Goal: Task Accomplishment & Management: Manage account settings

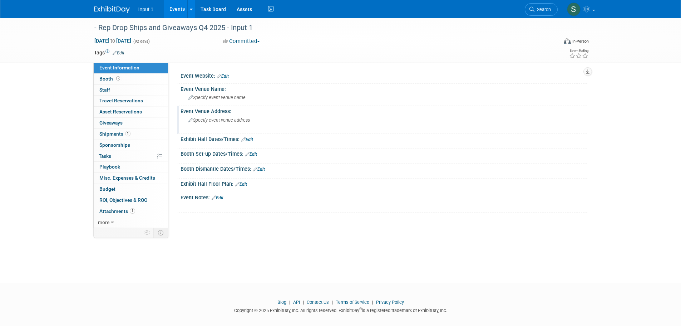
click at [349, 114] on div "Specify event venue address" at bounding box center [266, 122] width 170 height 17
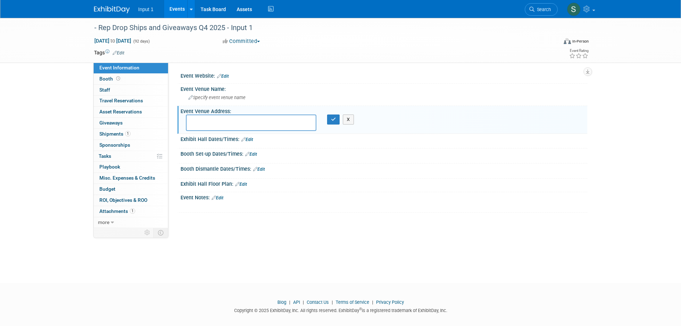
click at [390, 51] on td at bounding box center [314, 52] width 381 height 7
click at [175, 9] on link "Events" at bounding box center [177, 9] width 26 height 18
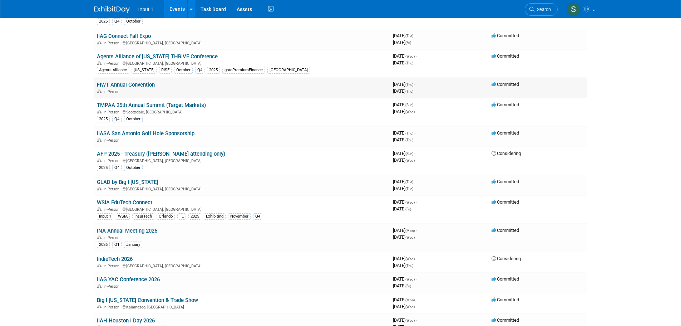
scroll to position [179, 0]
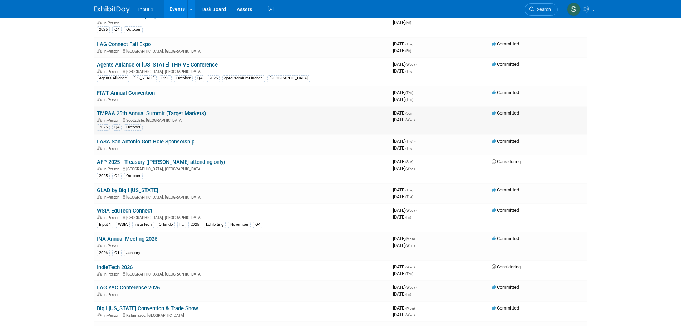
click at [141, 111] on link "TMPAA 25th Annual Summit (Target Markets)" at bounding box center [151, 113] width 109 height 6
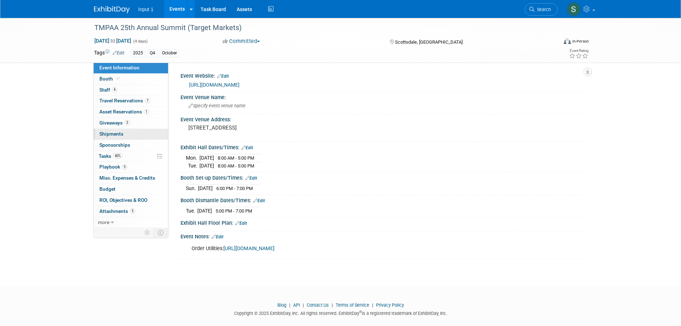
click at [116, 134] on span "Shipments 0" at bounding box center [111, 134] width 24 height 6
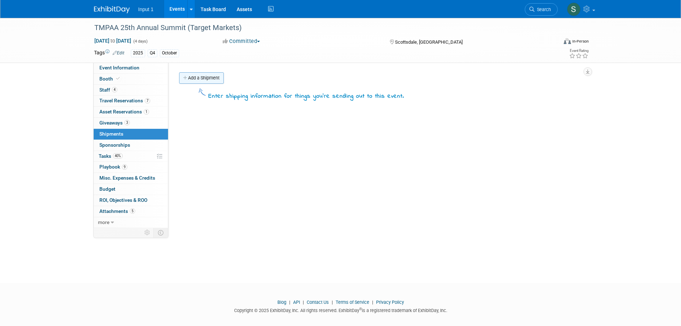
click at [192, 75] on link "Add a Shipment" at bounding box center [201, 77] width 45 height 11
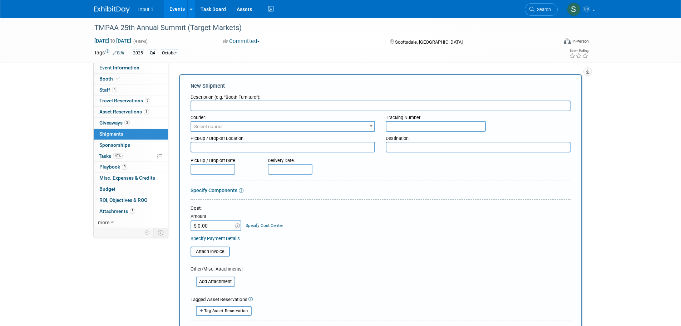
drag, startPoint x: 637, startPoint y: 123, endPoint x: 621, endPoint y: 138, distance: 21.8
click at [637, 123] on div "TMPAA 25th Annual Summit (Target Markets) Oct 19, 2025 to Oct 22, 2025 (4 days)…" at bounding box center [340, 217] width 681 height 399
click at [238, 107] on input "text" at bounding box center [381, 106] width 380 height 11
click at [193, 105] on input "Booth Backdrop OUTBOUND" at bounding box center [381, 106] width 380 height 11
type input "5.5 X 8 Booth Backdrop OUTBOUND"
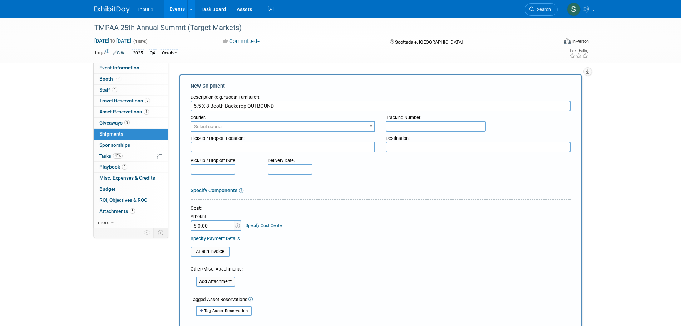
click at [228, 126] on span "Select courier" at bounding box center [283, 127] width 184 height 10
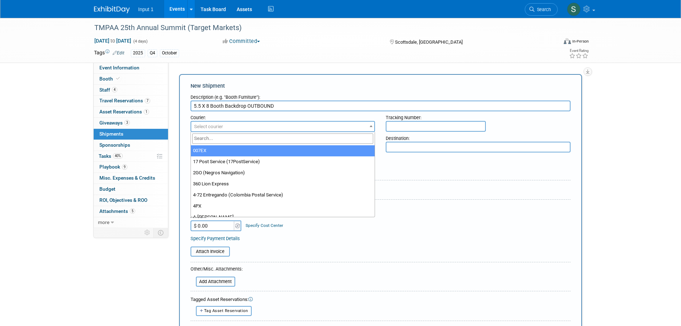
click at [222, 134] on input "search" at bounding box center [282, 138] width 181 height 10
type input "UPS"
select select "508"
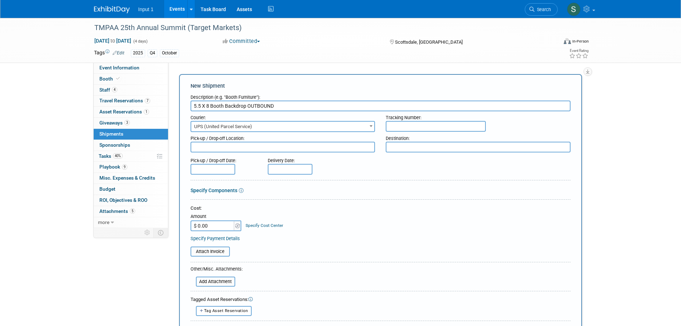
click at [392, 127] on input "text" at bounding box center [436, 126] width 100 height 11
paste input "1ZV852B50327020405"
type input "1ZV852B50327020405"
click at [246, 145] on textarea at bounding box center [283, 147] width 185 height 11
type textarea "Input 1 Westlake"
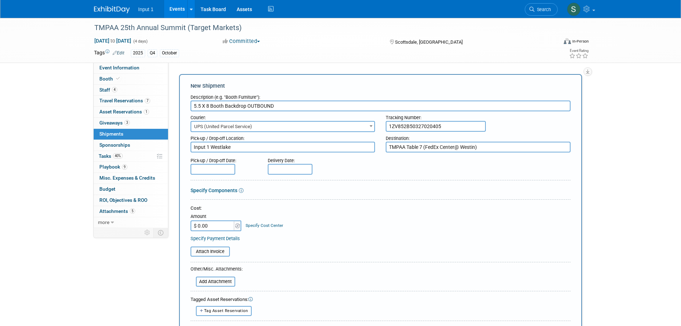
type textarea "TMPAA Table 7 (FedEx Center@ Westin)"
click at [215, 168] on input "text" at bounding box center [213, 169] width 45 height 11
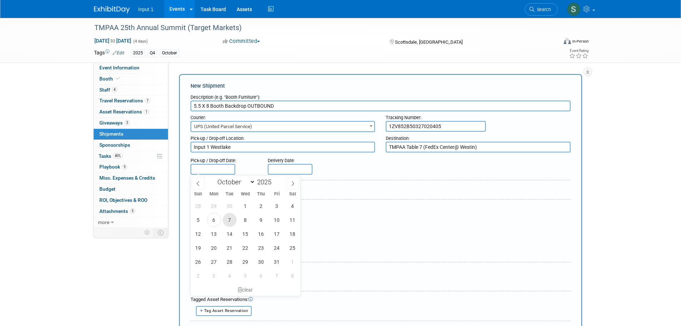
click at [228, 219] on span "7" at bounding box center [230, 220] width 14 height 14
type input "Oct 7, 2025"
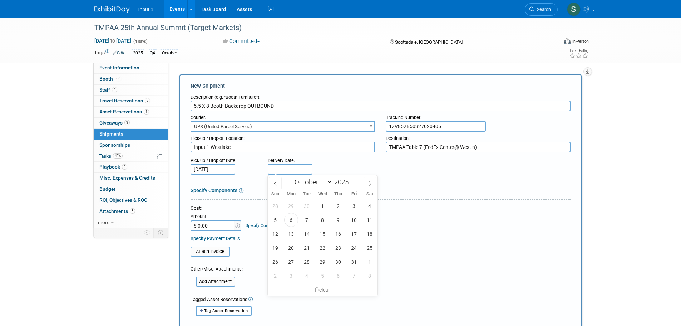
click at [283, 171] on input "text" at bounding box center [290, 169] width 45 height 11
click at [556, 217] on div "Cost: Amount $ 0.00 Specify Cost Center Cost Center -- Not Specified --" at bounding box center [381, 218] width 380 height 26
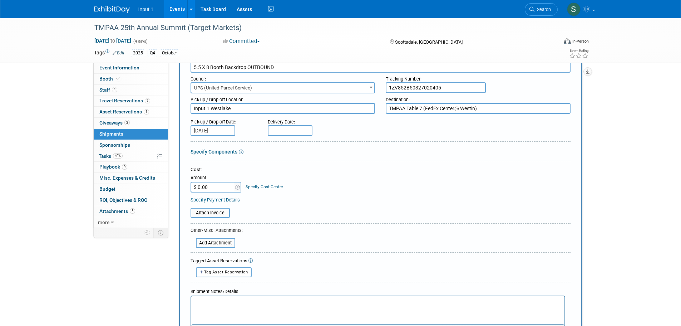
scroll to position [36, 0]
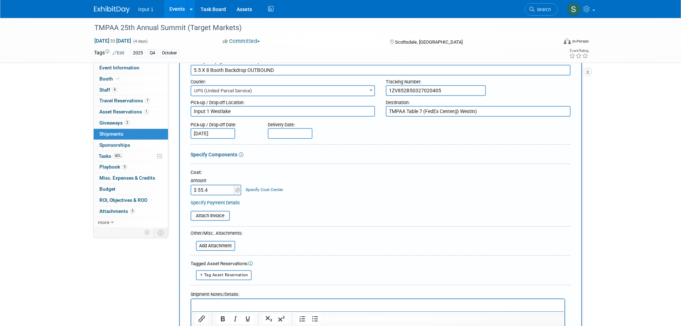
type input "$ 55.40"
click at [285, 131] on input "text" at bounding box center [290, 133] width 45 height 11
click at [337, 185] on span "9" at bounding box center [339, 184] width 14 height 14
type input "Oct 9, 2025"
click at [380, 183] on div "Cost: Amount $ 55.40 Specify Cost Center Cost Center -- Not Specified --" at bounding box center [381, 182] width 380 height 26
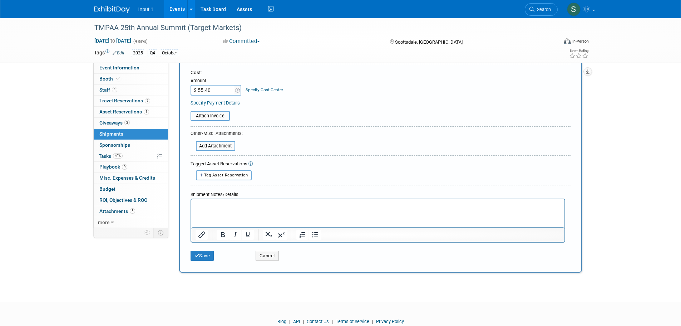
scroll to position [162, 0]
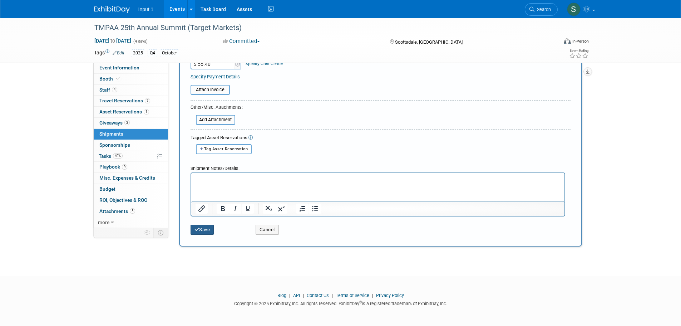
click at [202, 228] on button "Save" at bounding box center [203, 230] width 24 height 10
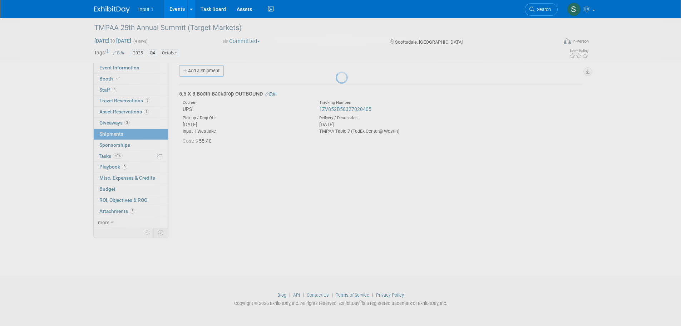
scroll to position [7, 0]
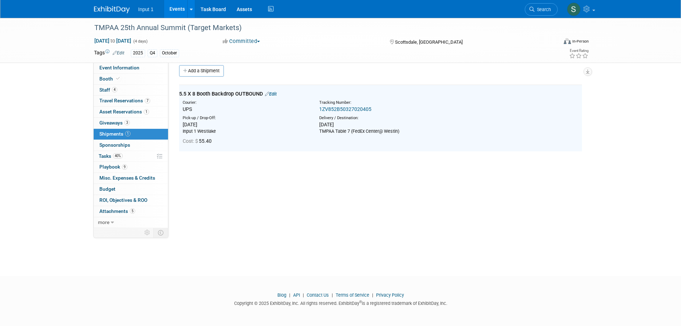
click at [277, 94] on link "Edit" at bounding box center [271, 93] width 12 height 5
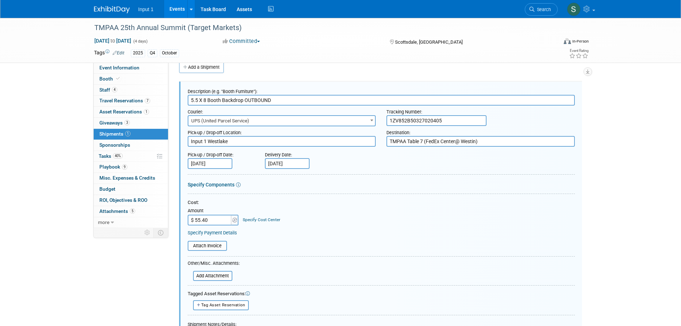
scroll to position [0, 0]
click at [208, 248] on input "file" at bounding box center [183, 245] width 85 height 9
click at [190, 253] on icon at bounding box center [191, 251] width 6 height 5
click at [203, 244] on input "file" at bounding box center [183, 245] width 85 height 9
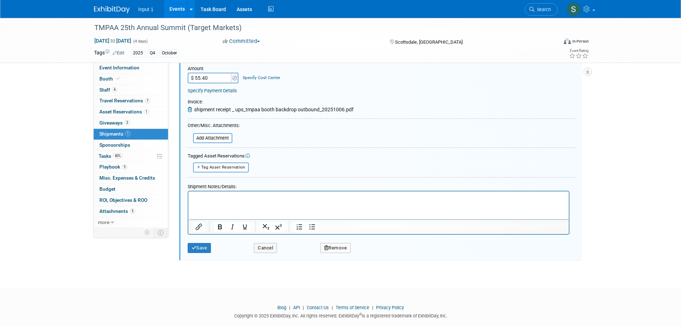
scroll to position [165, 0]
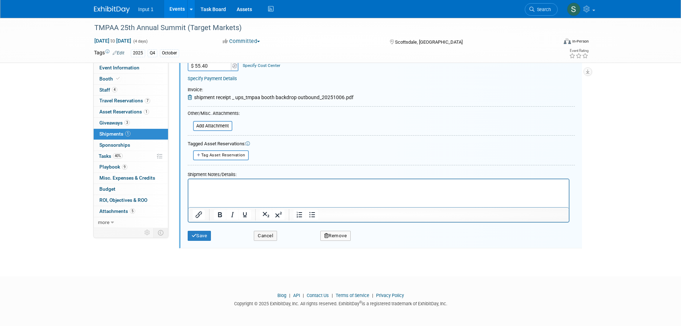
click at [200, 189] on html at bounding box center [378, 184] width 381 height 10
click at [201, 237] on button "Save" at bounding box center [200, 236] width 24 height 10
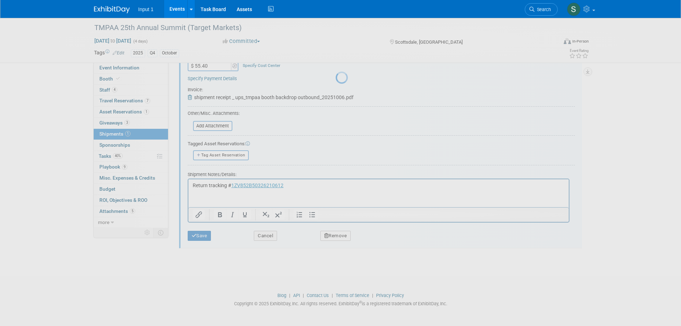
scroll to position [7, 0]
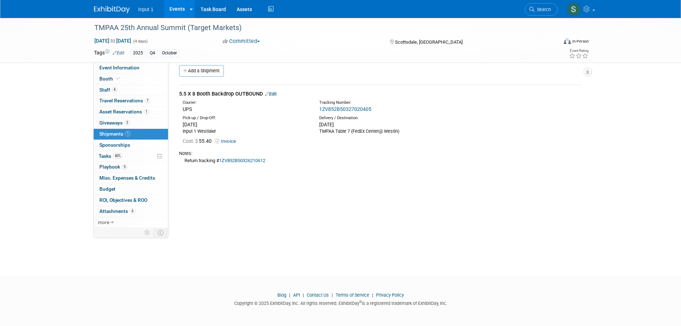
click at [206, 73] on link "Add a Shipment" at bounding box center [201, 70] width 45 height 11
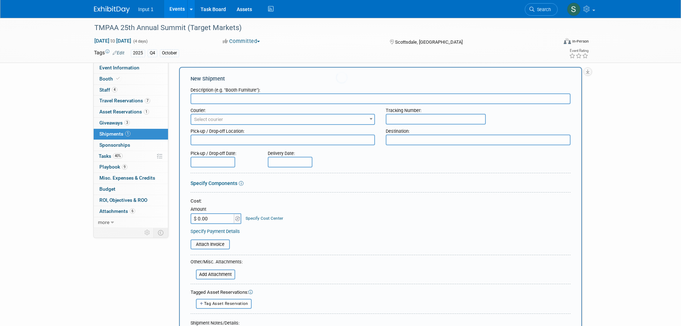
scroll to position [0, 0]
click at [397, 122] on input "text" at bounding box center [436, 119] width 100 height 11
type input "b"
click at [255, 98] on input "text" at bounding box center [381, 98] width 380 height 11
type input "5.5 x 8 Booth Backdrop RETURN"
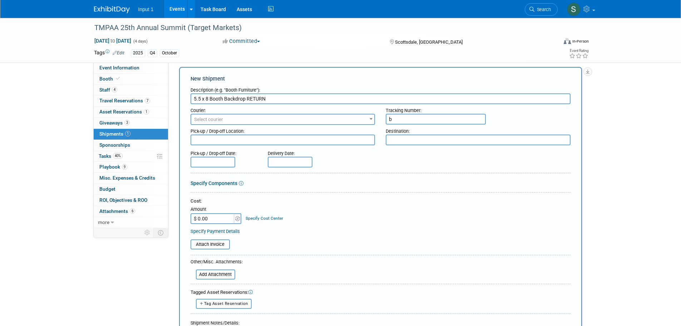
click at [201, 120] on span "Select courier" at bounding box center [208, 119] width 29 height 5
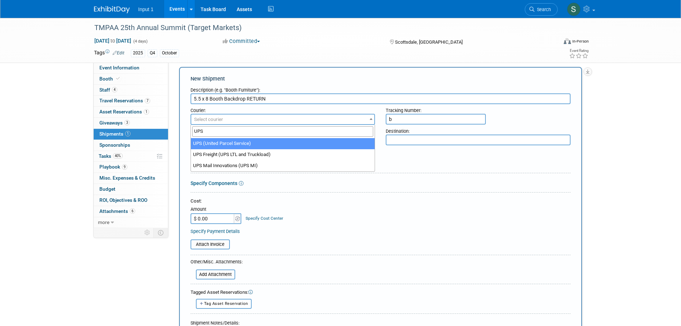
type input "UPS"
select select "508"
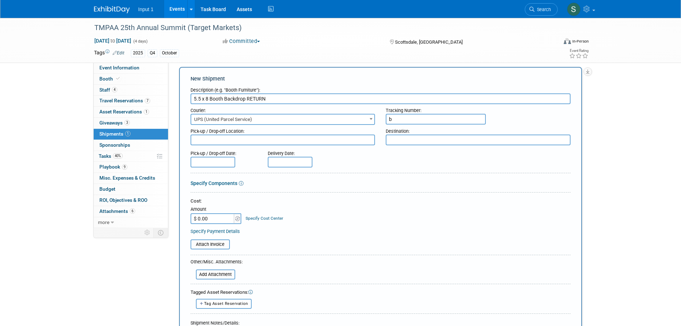
click at [244, 145] on textarea at bounding box center [283, 139] width 185 height 11
type textarea "t"
type textarea "TMPAA Table 7"
type textarea "Input 1 Westlake"
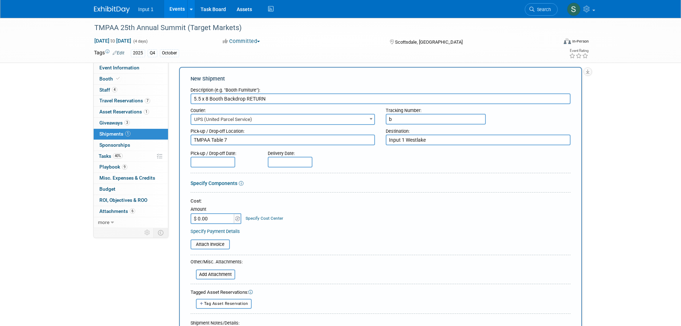
drag, startPoint x: 400, startPoint y: 118, endPoint x: 366, endPoint y: 118, distance: 33.6
click at [369, 118] on div "Courier: 007EX 17 Post Service (17PostService) 2GO (Negros Navigation) 360 Lion…" at bounding box center [380, 114] width 391 height 21
paste input "1ZV852B50326210612"
type input "1ZV852B50326210612"
click at [202, 161] on input "text" at bounding box center [213, 162] width 45 height 11
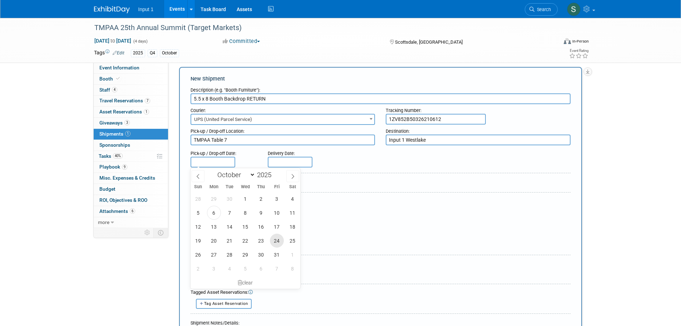
drag, startPoint x: 275, startPoint y: 239, endPoint x: 272, endPoint y: 228, distance: 11.4
click at [275, 238] on span "24" at bounding box center [277, 241] width 14 height 14
type input "Oct 24, 2025"
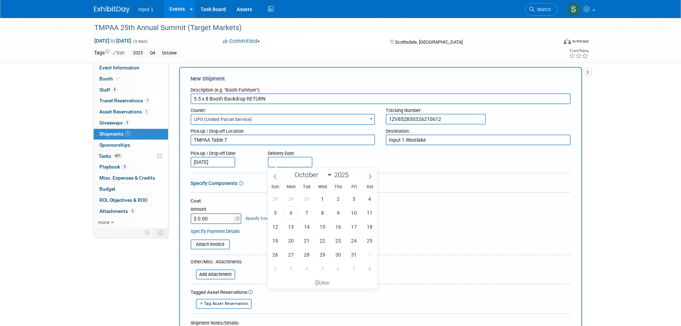
click at [276, 165] on input "text" at bounding box center [290, 162] width 45 height 11
drag, startPoint x: 294, startPoint y: 256, endPoint x: 297, endPoint y: 252, distance: 5.1
click at [294, 254] on span "27" at bounding box center [291, 255] width 14 height 14
type input "Oct 27, 2025"
click at [361, 203] on div "Cost:" at bounding box center [381, 201] width 380 height 7
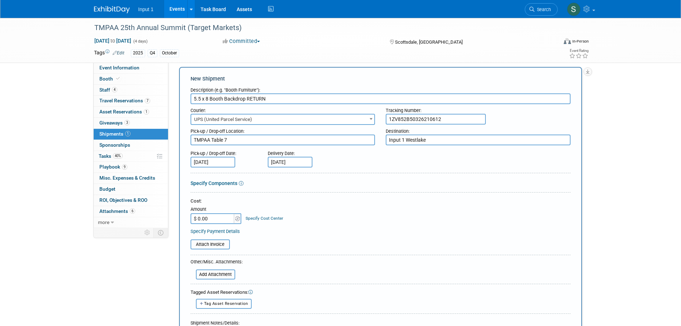
click at [217, 222] on input "$ 0.00" at bounding box center [213, 218] width 45 height 11
type input "$ 33.66"
click at [195, 248] on input "file" at bounding box center [186, 244] width 85 height 9
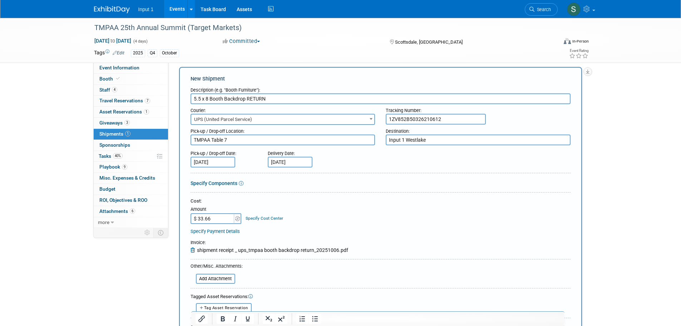
scroll to position [150, 0]
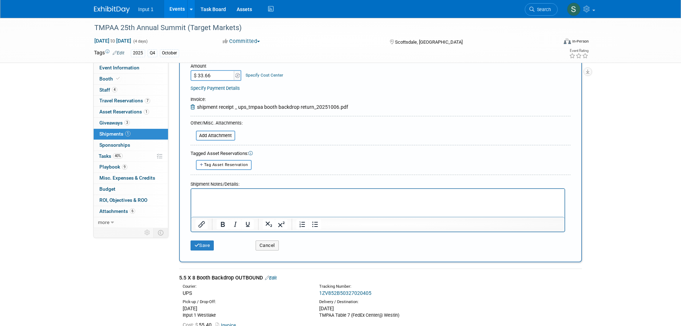
click at [219, 197] on p "Rich Text Area. Press ALT-0 for help." at bounding box center [377, 194] width 365 height 7
click at [204, 244] on button "Save" at bounding box center [203, 245] width 24 height 10
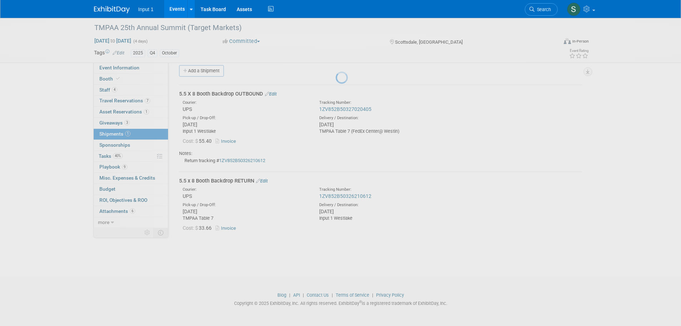
scroll to position [7, 0]
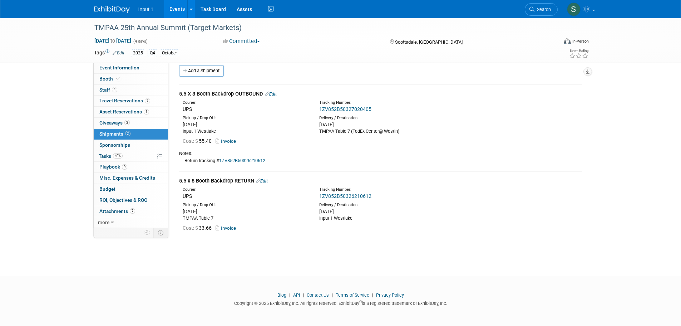
click at [525, 245] on div "TMPAA 25th Annual Summit (Target Markets) Oct 19, 2025 to Oct 22, 2025 (4 days)…" at bounding box center [340, 137] width 681 height 252
click at [432, 126] on div "Thu. Oct 9, 2025" at bounding box center [382, 124] width 126 height 7
click at [424, 162] on div "Return tracking # 1ZV852B50326210612" at bounding box center [380, 161] width 403 height 8
